Goal: Book appointment/travel/reservation

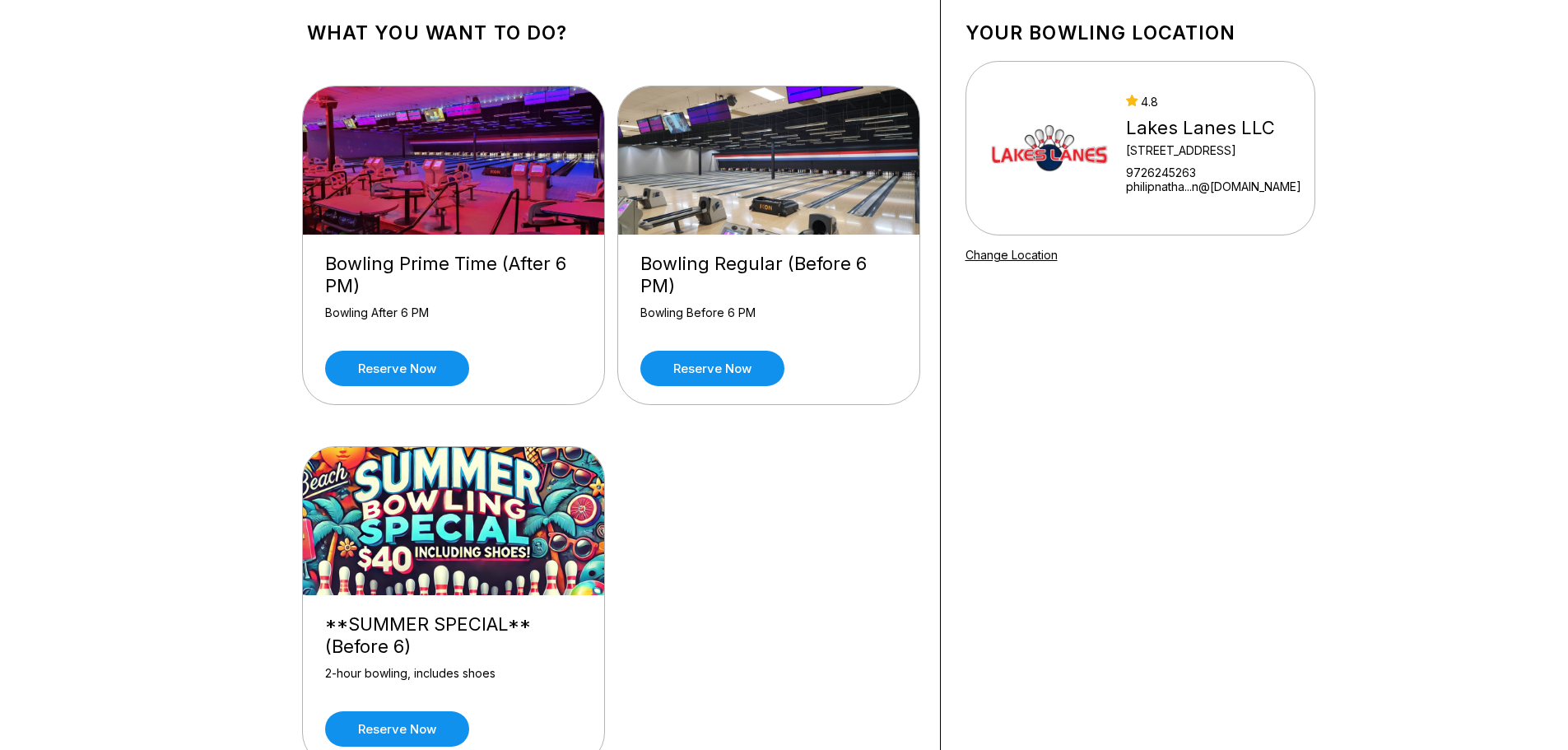
scroll to position [247, 0]
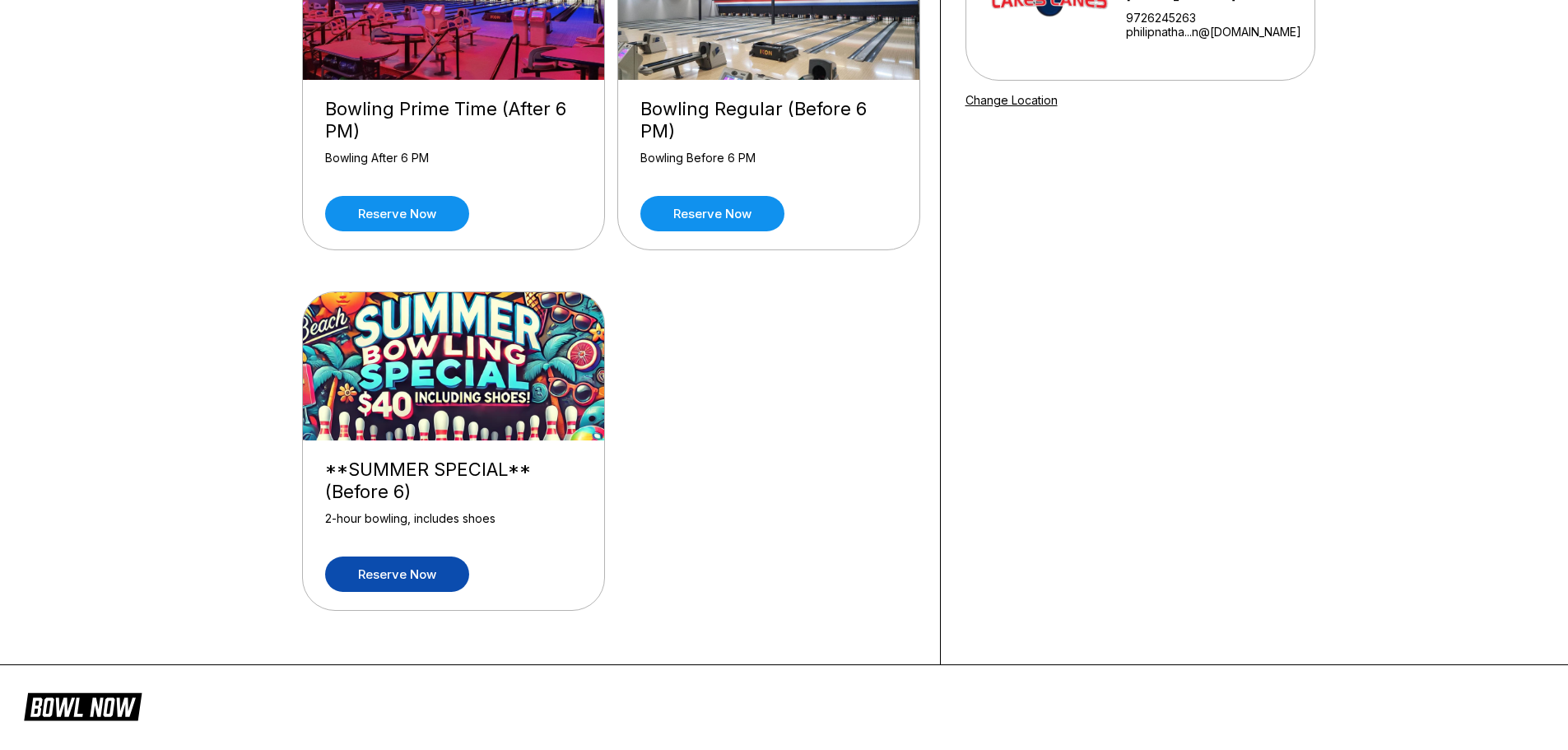
click at [392, 573] on link "Reserve now" at bounding box center [397, 574] width 144 height 35
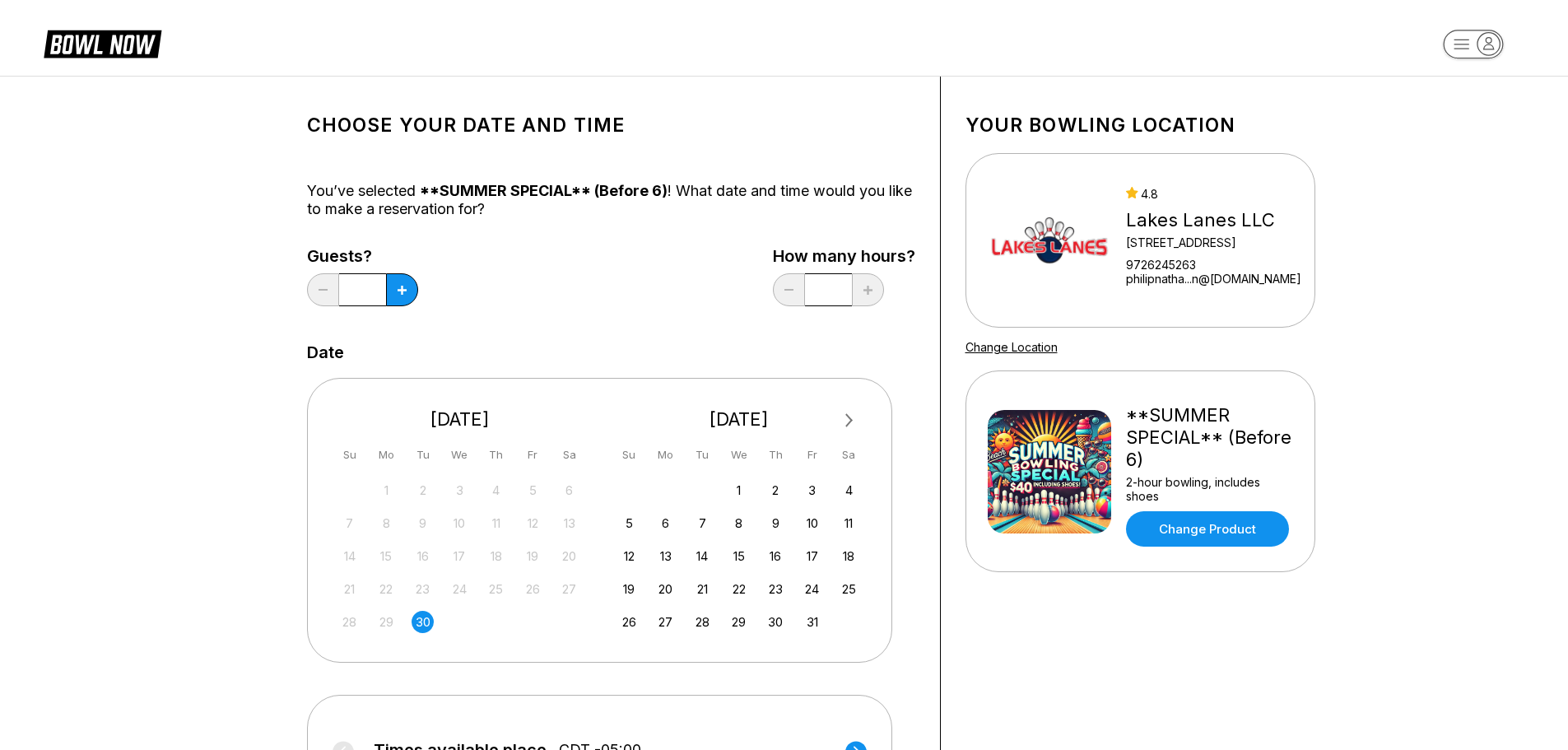
scroll to position [164, 0]
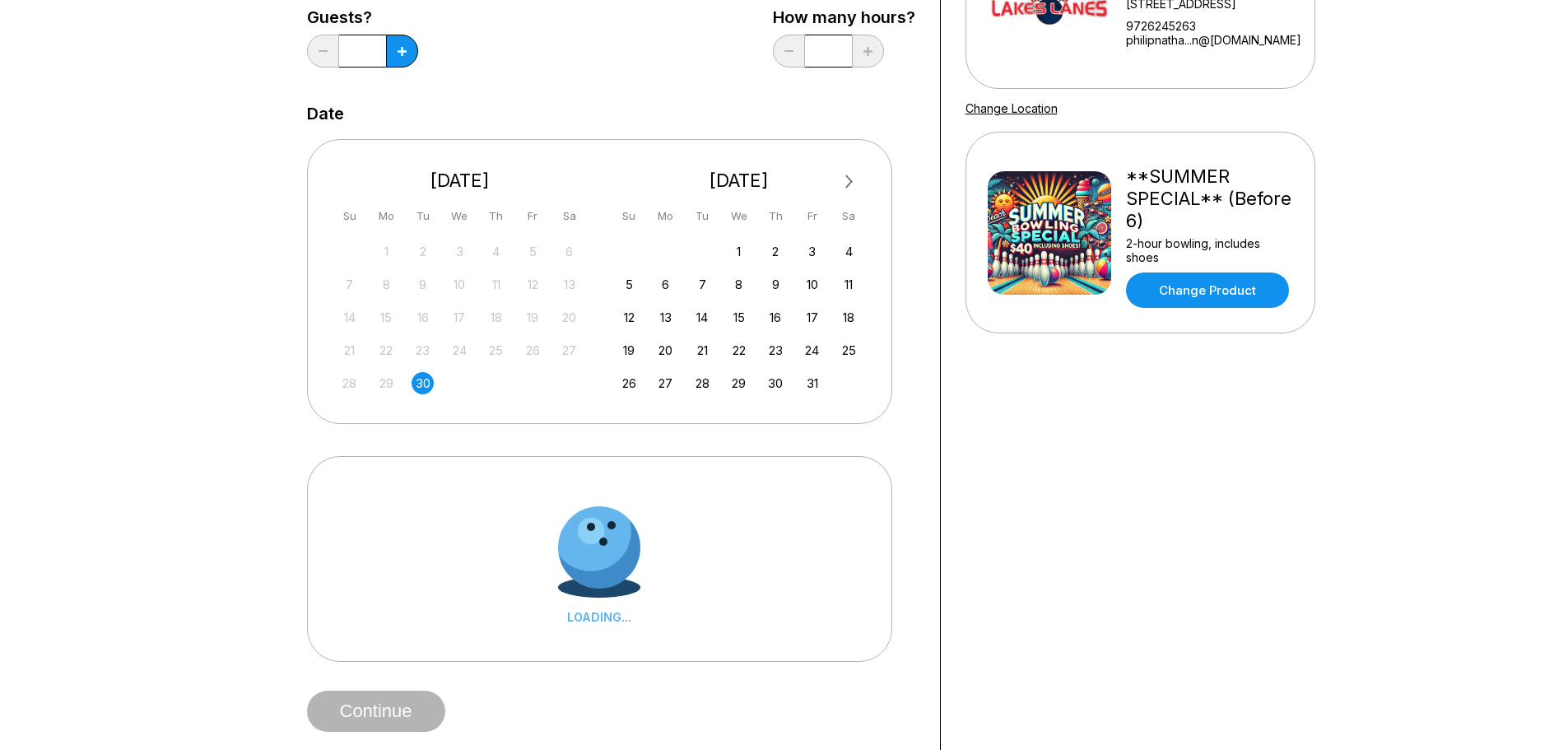
scroll to position [412, 0]
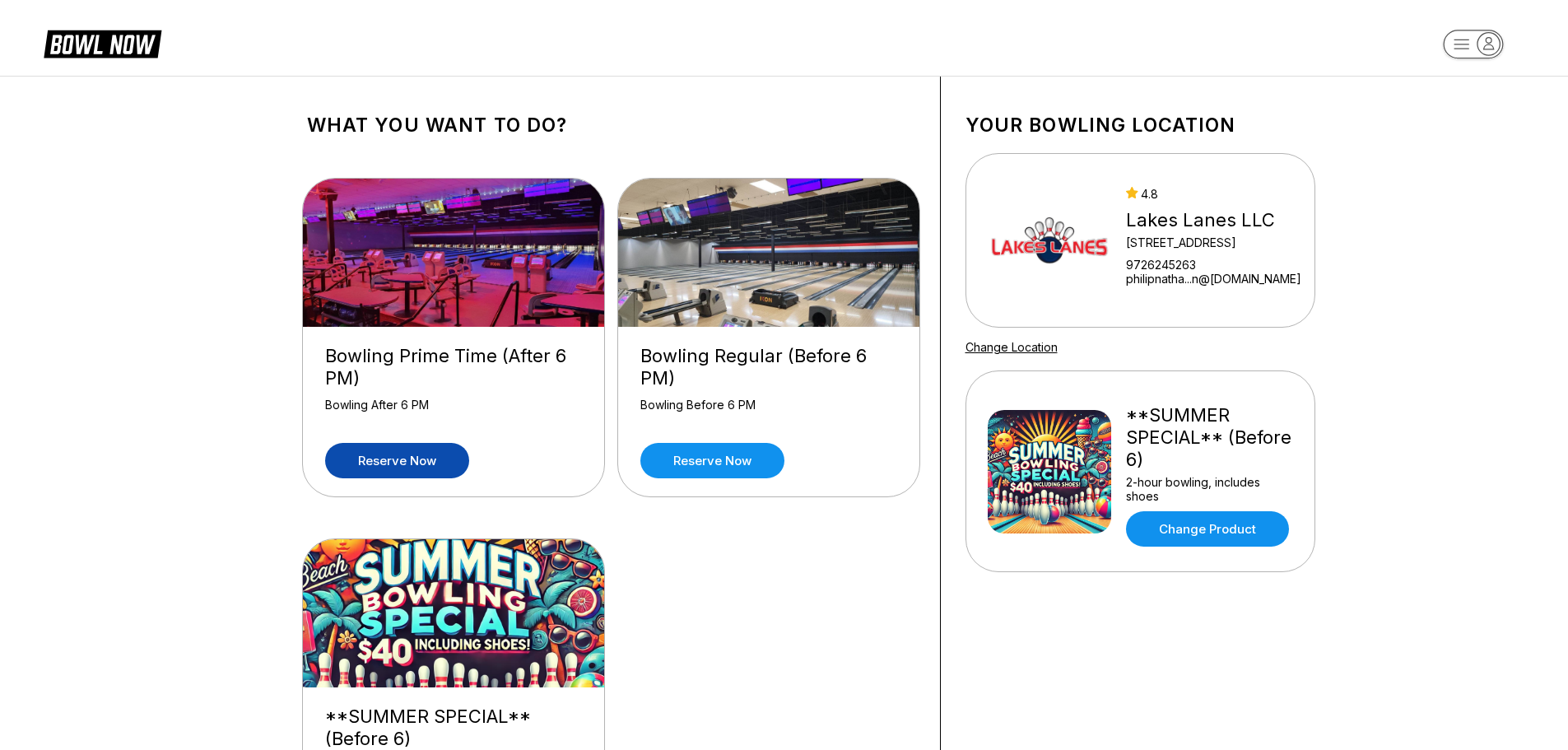
click at [423, 464] on link "Reserve now" at bounding box center [397, 461] width 144 height 35
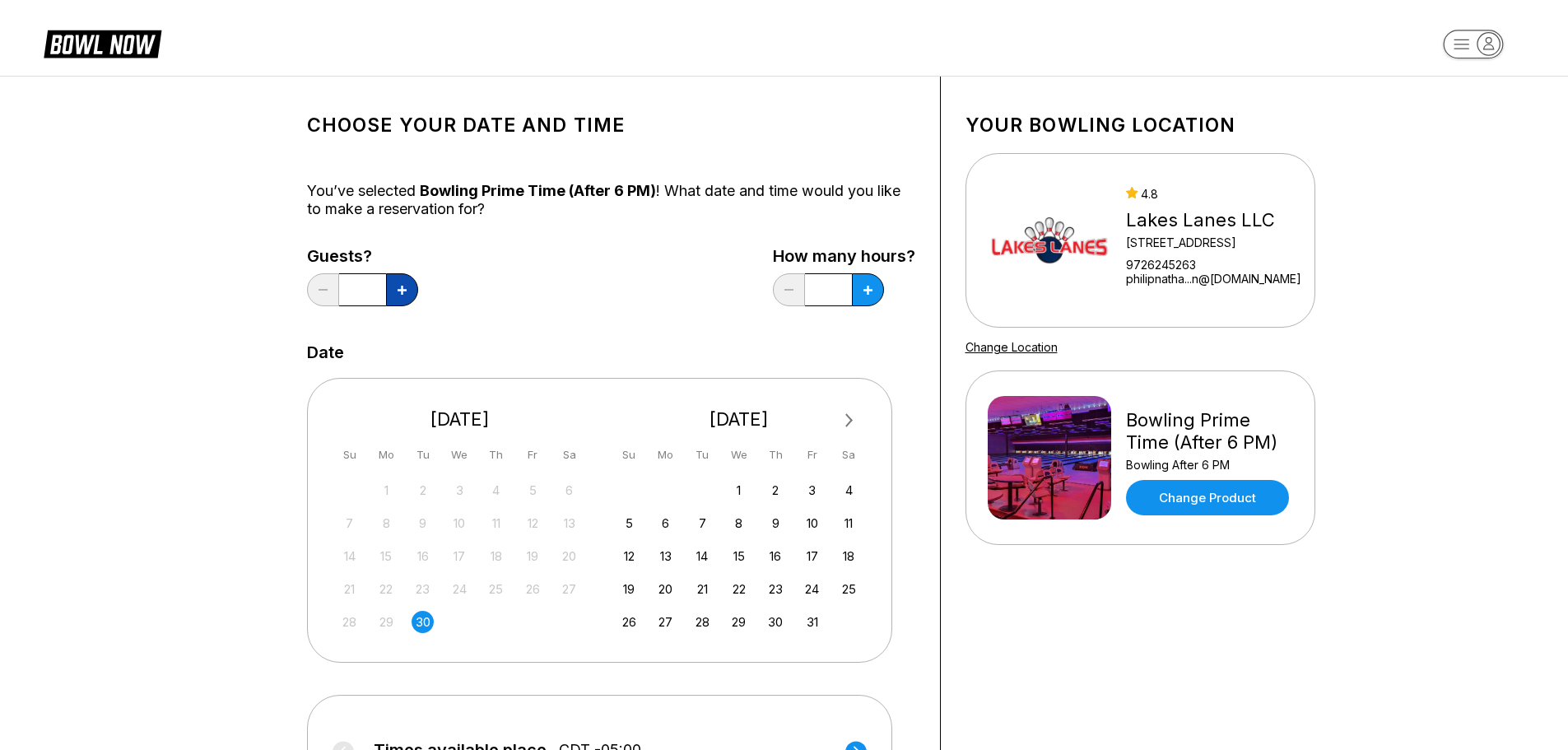
click at [399, 292] on icon at bounding box center [402, 290] width 9 height 9
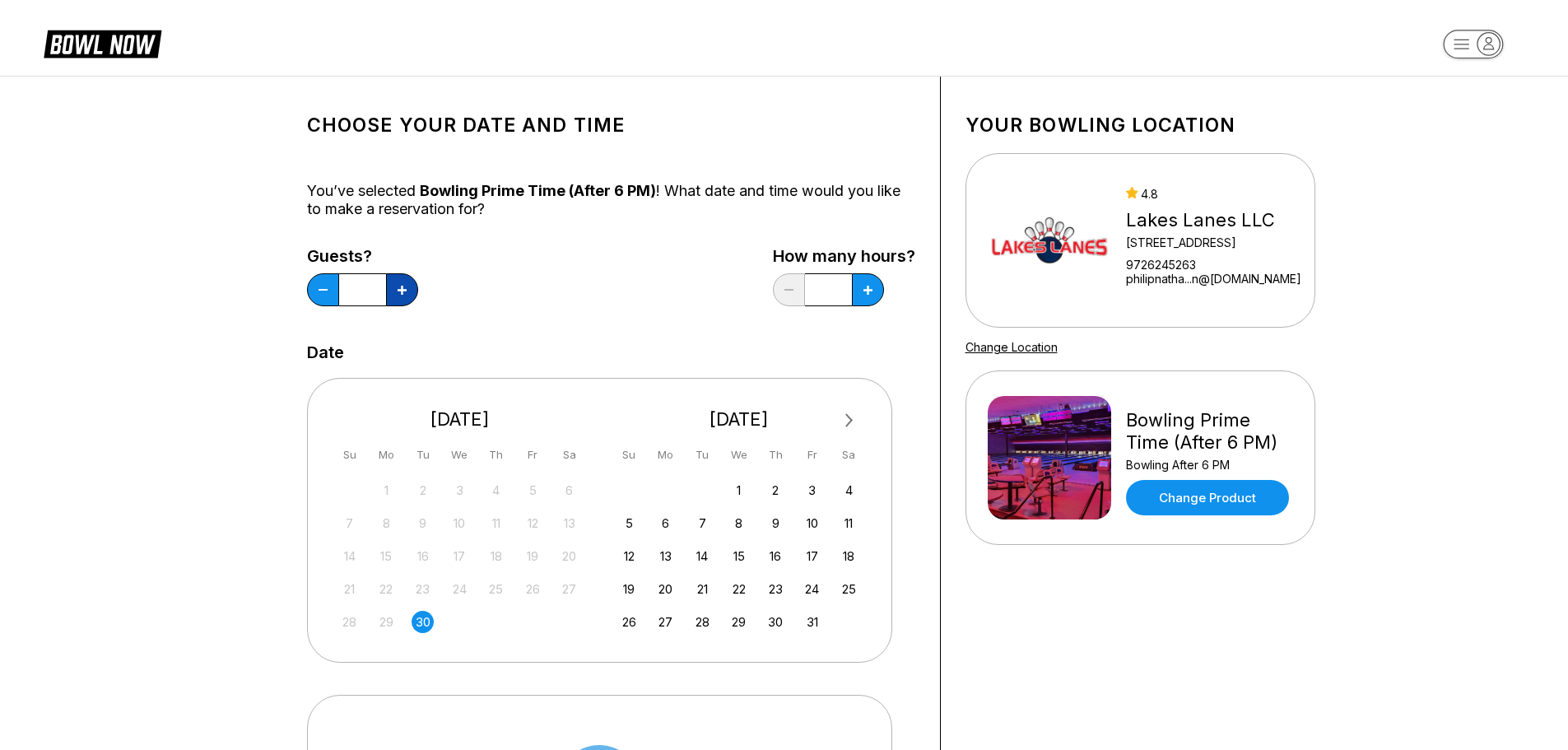
type input "*"
click at [526, 292] on div "Guests? * How many hours? *" at bounding box center [611, 281] width 608 height 68
click at [859, 293] on button at bounding box center [868, 289] width 33 height 33
click at [619, 306] on div "Guests? * How many hours? ****" at bounding box center [611, 281] width 608 height 68
click at [869, 296] on button at bounding box center [868, 289] width 33 height 33
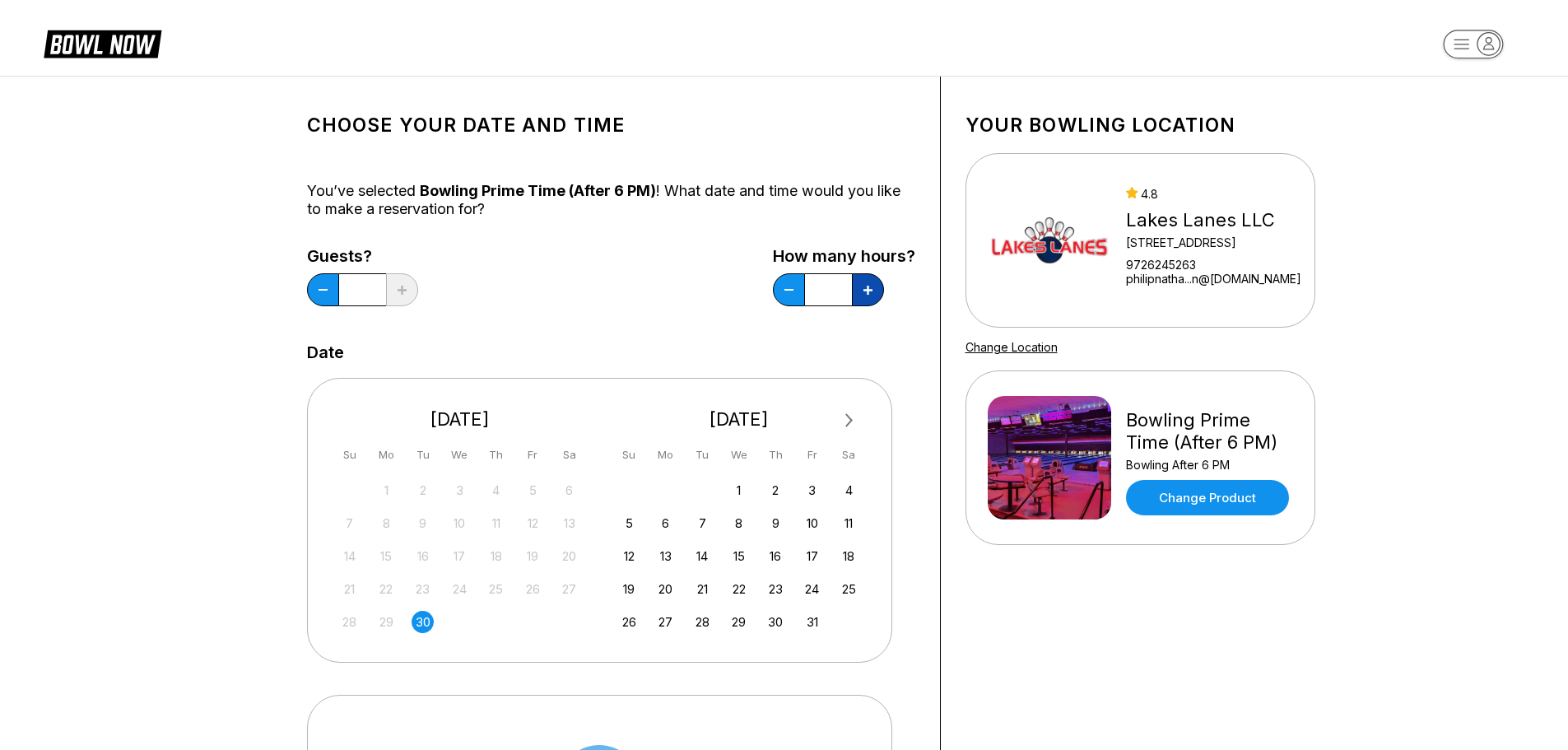
click at [869, 296] on button at bounding box center [868, 289] width 33 height 33
type input "*"
click at [647, 302] on div "Guests? * How many hours? *" at bounding box center [611, 281] width 608 height 68
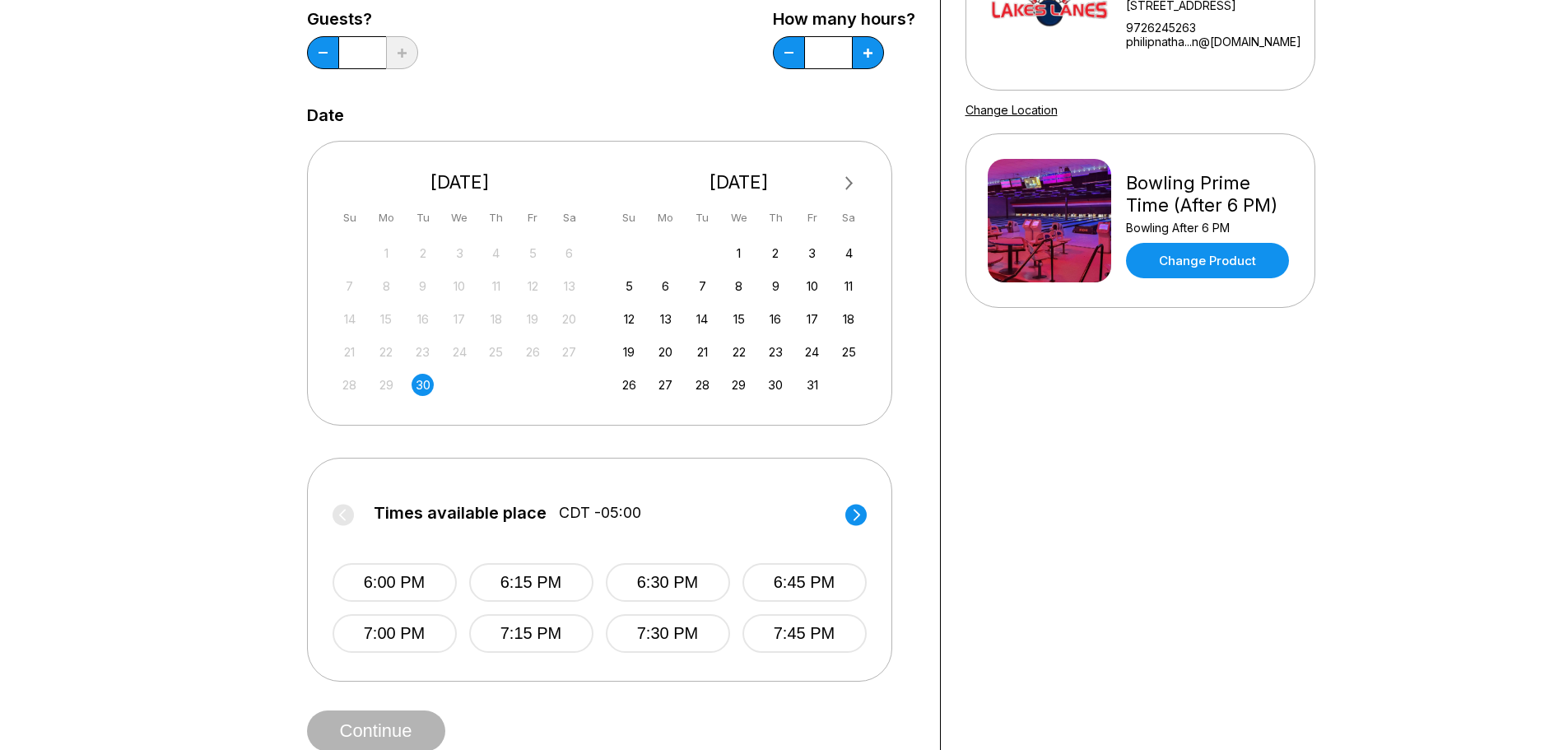
scroll to position [329, 0]
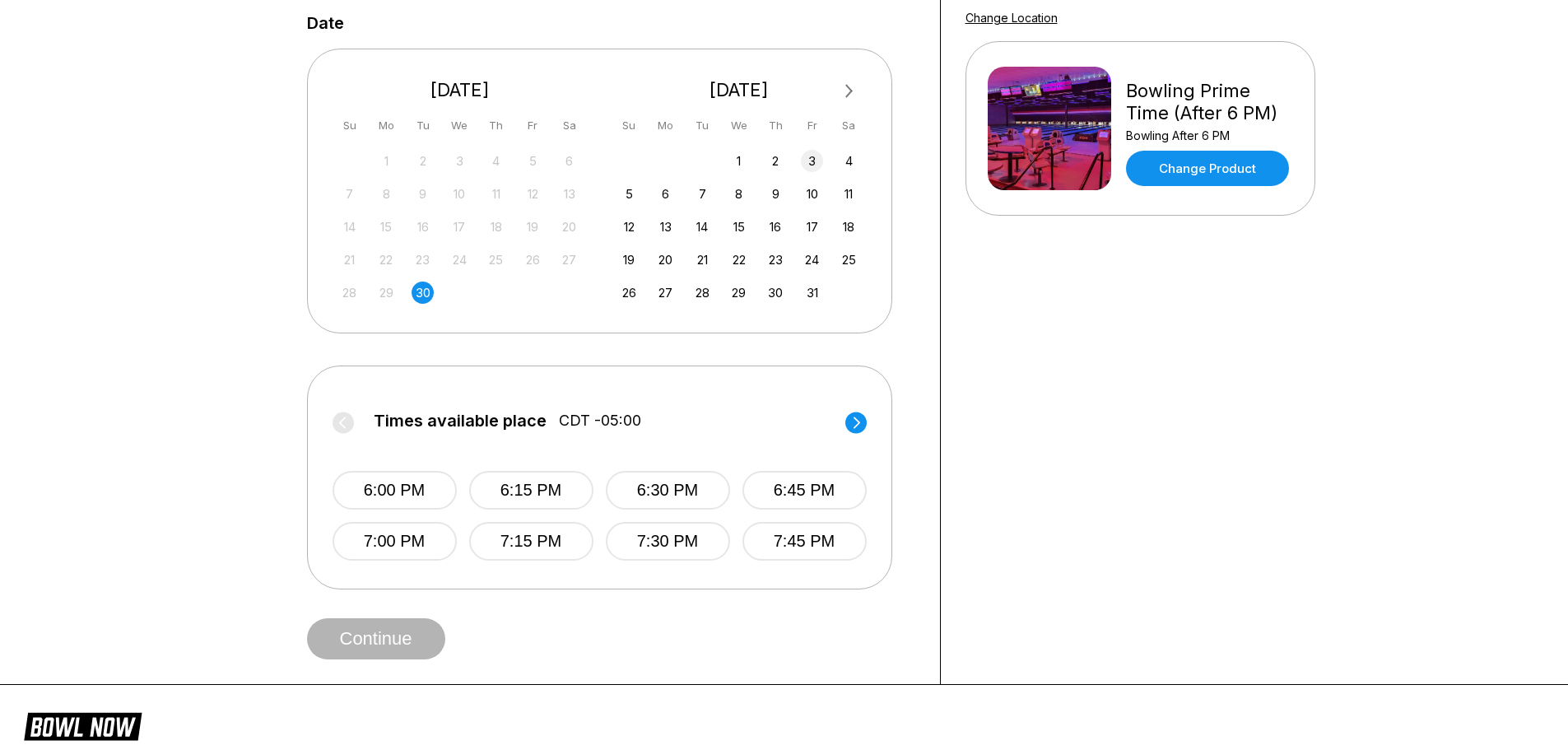
click at [822, 162] on div "3" at bounding box center [812, 161] width 22 height 22
click at [770, 169] on div "2" at bounding box center [776, 161] width 22 height 22
click at [809, 166] on div "3" at bounding box center [812, 161] width 22 height 22
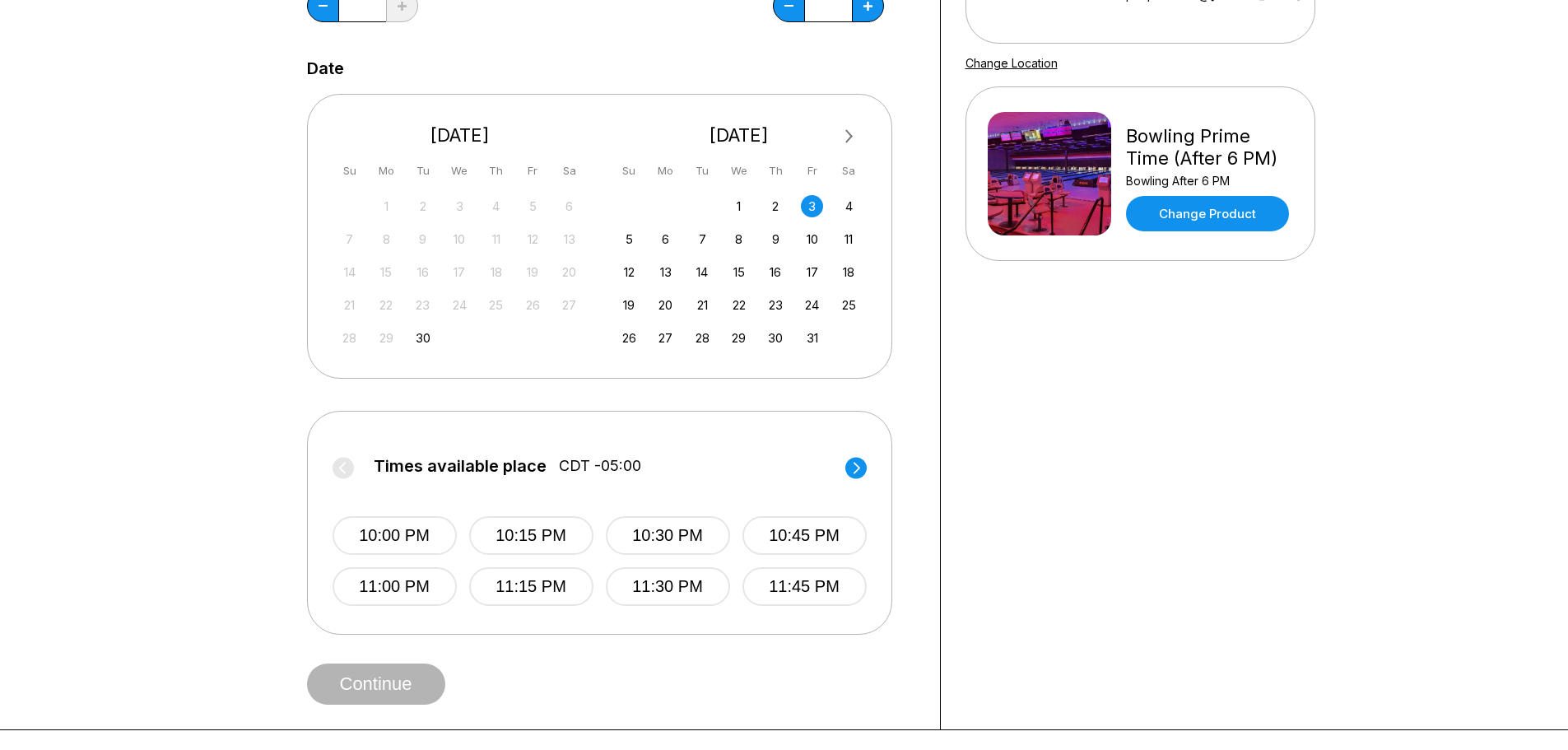
scroll to position [0, 0]
